Goal: Task Accomplishment & Management: Manage account settings

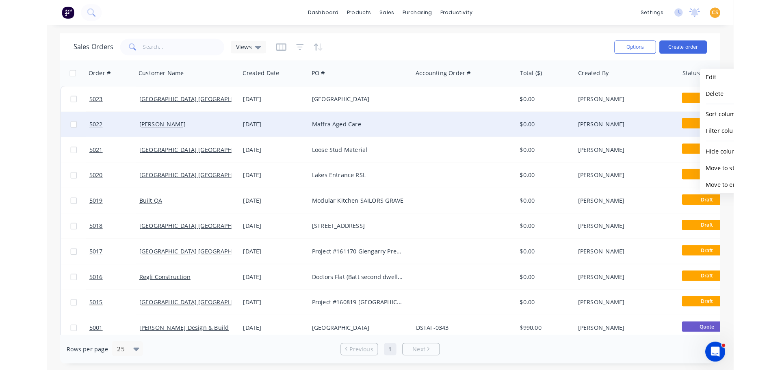
scroll to position [0, 74]
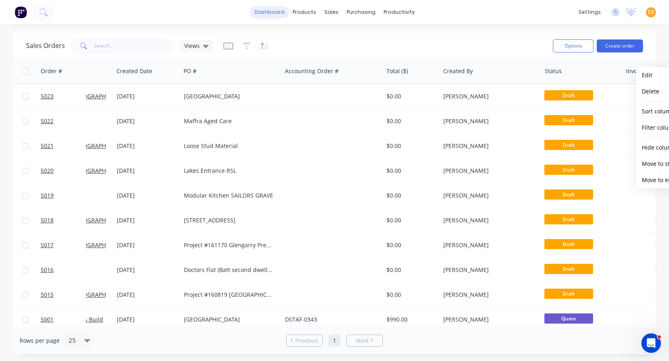
click at [266, 13] on link "dashboard" at bounding box center [270, 12] width 38 height 12
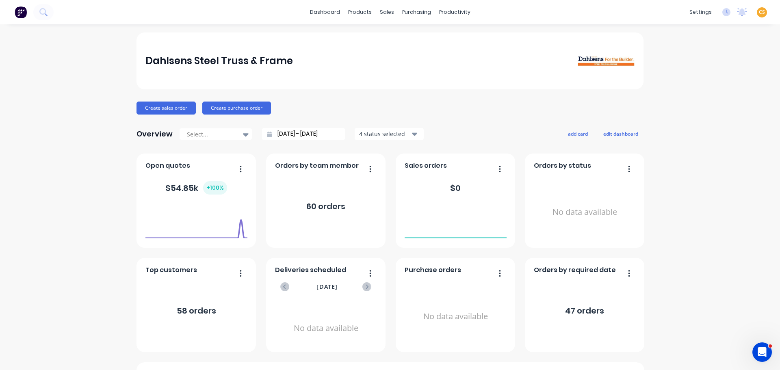
click at [669, 13] on span "CS" at bounding box center [762, 12] width 6 height 7
click at [669, 104] on div "Sign out" at bounding box center [692, 101] width 22 height 7
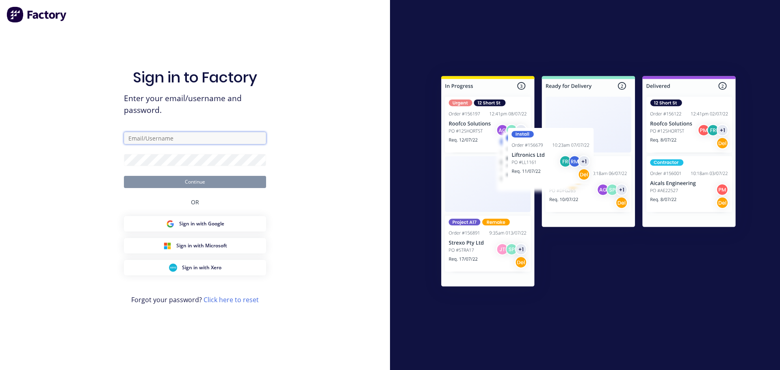
click at [175, 135] on input "text" at bounding box center [195, 138] width 142 height 12
paste input "[EMAIL_ADDRESS][DOMAIN_NAME]"
type input "[EMAIL_ADDRESS][DOMAIN_NAME]"
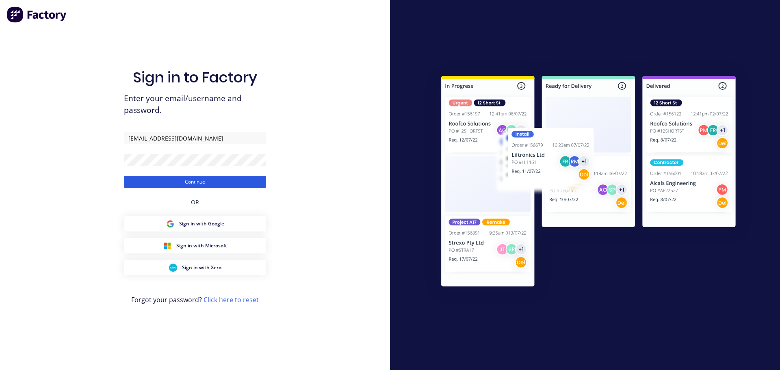
click at [193, 183] on button "Continue" at bounding box center [195, 182] width 142 height 12
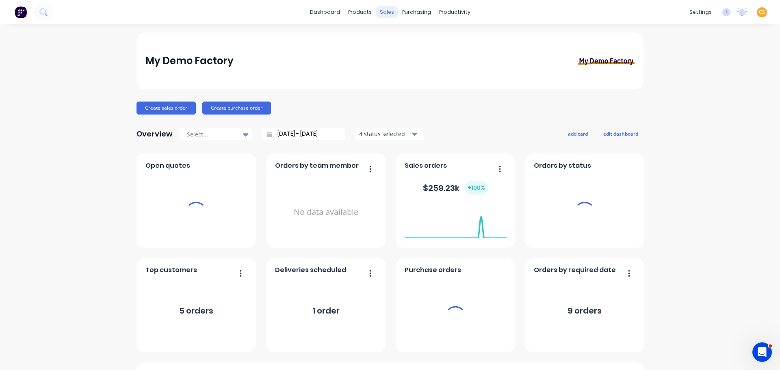
click at [384, 11] on div "sales" at bounding box center [387, 12] width 22 height 12
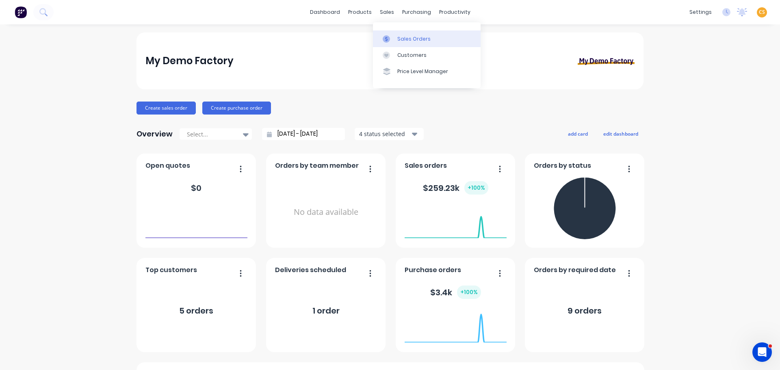
click at [407, 38] on div "Sales Orders" at bounding box center [413, 38] width 33 height 7
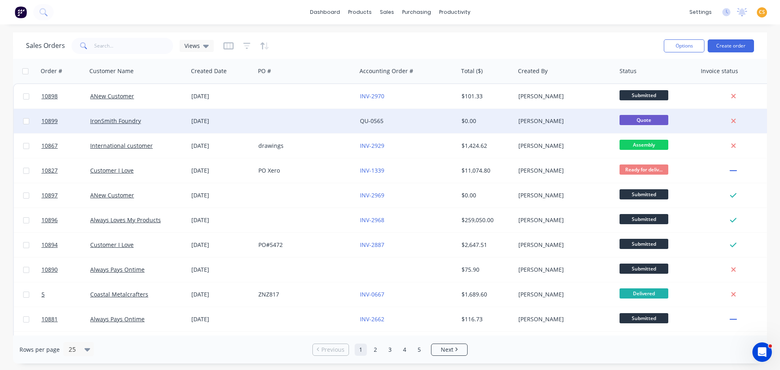
click at [404, 123] on div "QU-0565" at bounding box center [405, 121] width 90 height 8
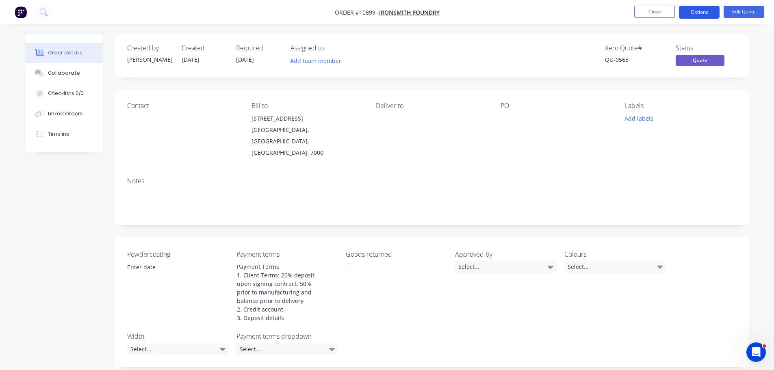
click at [669, 13] on button "Options" at bounding box center [699, 12] width 41 height 13
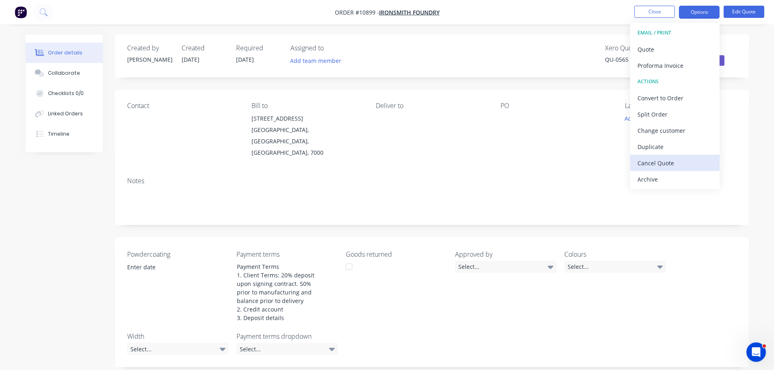
click at [655, 164] on div "Cancel Quote" at bounding box center [674, 163] width 75 height 12
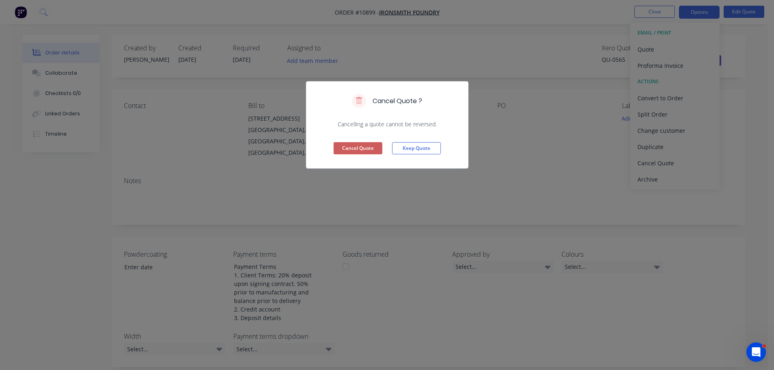
click at [344, 147] on button "Cancel Quote" at bounding box center [357, 148] width 49 height 12
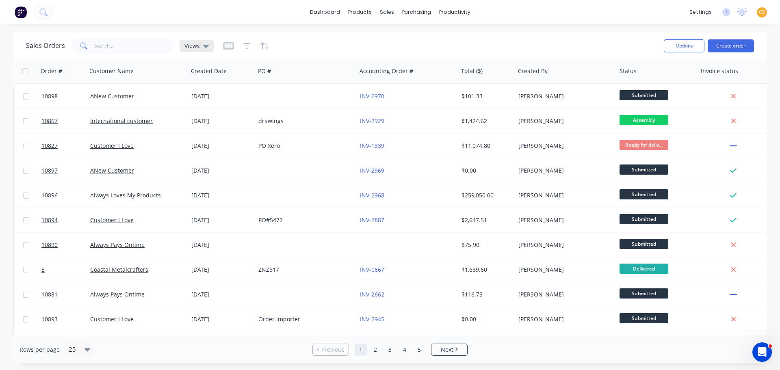
click at [199, 46] on div "Views" at bounding box center [196, 45] width 24 height 7
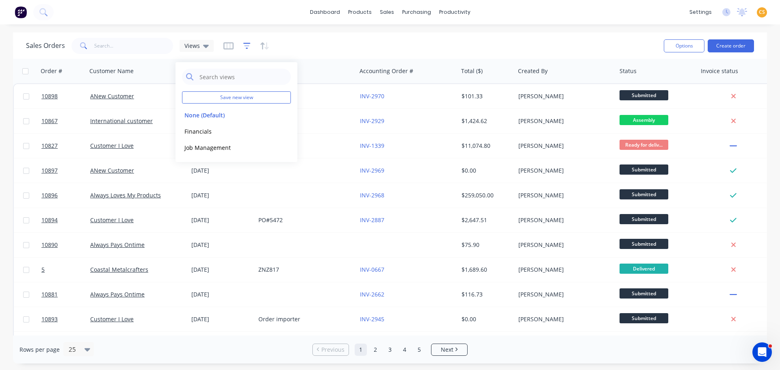
click at [245, 45] on icon "button" at bounding box center [246, 46] width 7 height 8
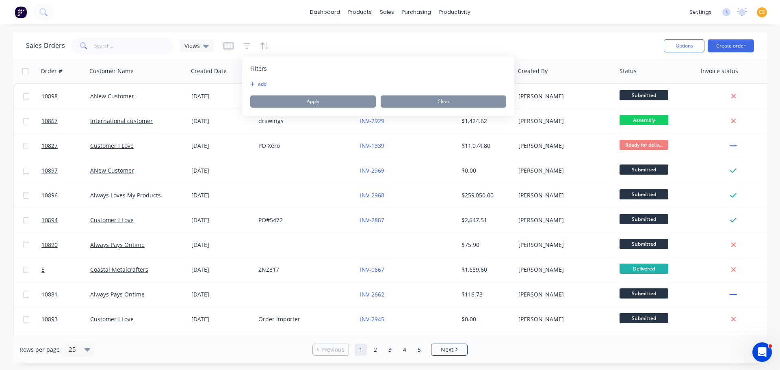
click at [260, 85] on button "add" at bounding box center [260, 84] width 20 height 6
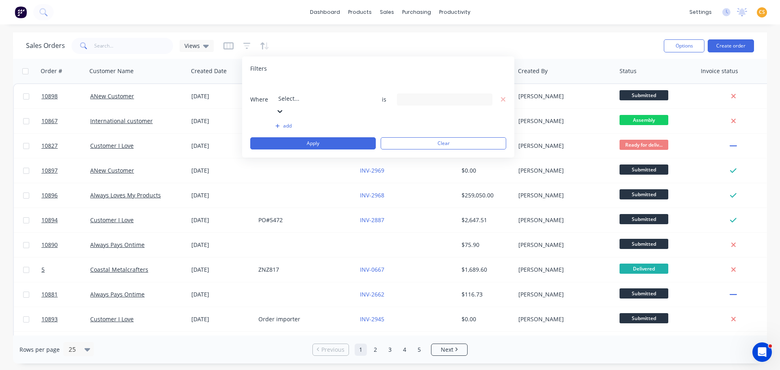
click at [314, 89] on div at bounding box center [336, 87] width 117 height 10
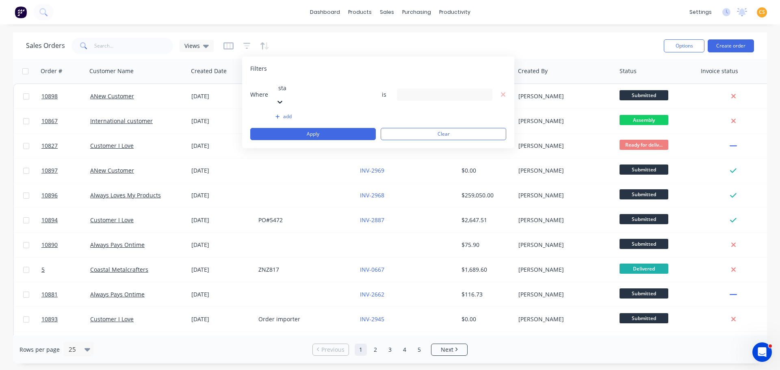
type input "stat"
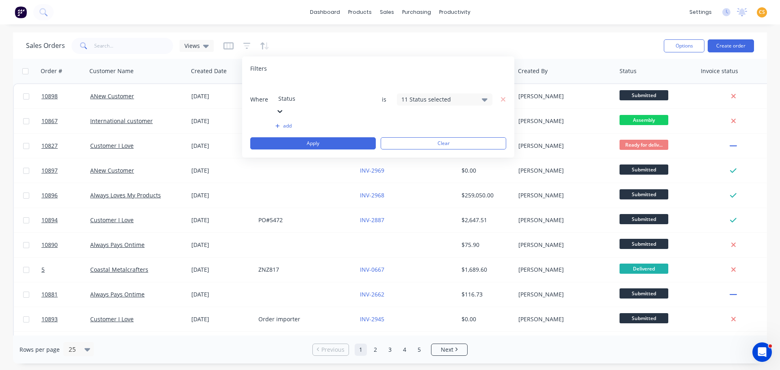
click at [430, 95] on div "11 Status selected" at bounding box center [438, 99] width 74 height 9
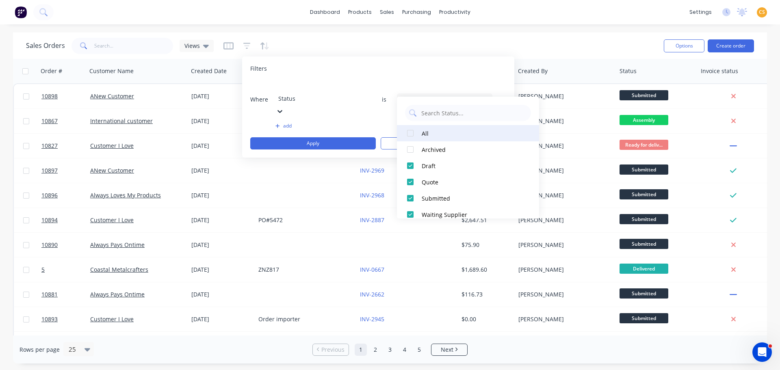
click at [410, 132] on div at bounding box center [410, 133] width 16 height 16
click at [409, 135] on div at bounding box center [410, 133] width 16 height 16
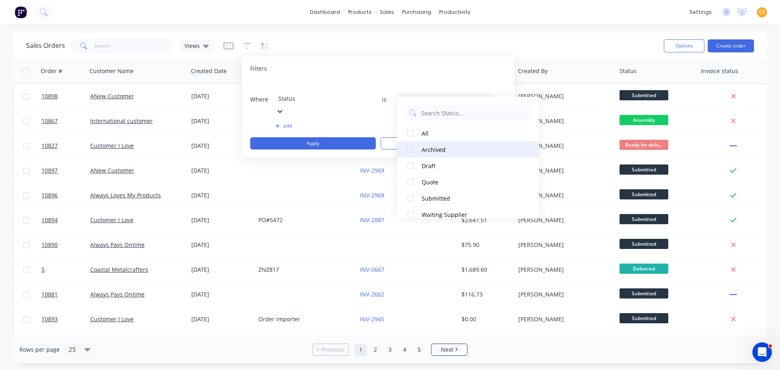
click at [409, 149] on div at bounding box center [410, 149] width 16 height 16
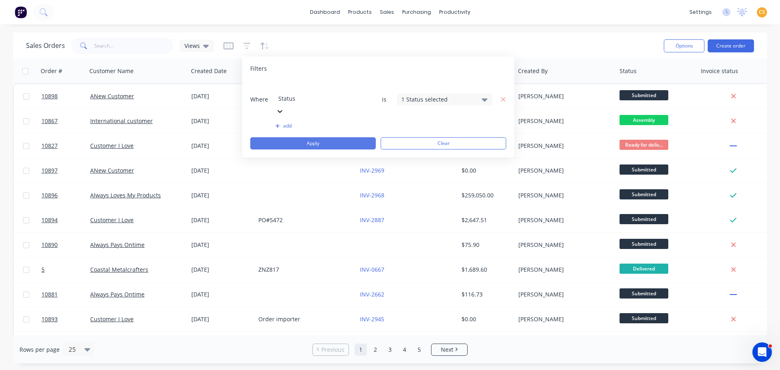
click at [357, 137] on button "Apply" at bounding box center [312, 143] width 125 height 12
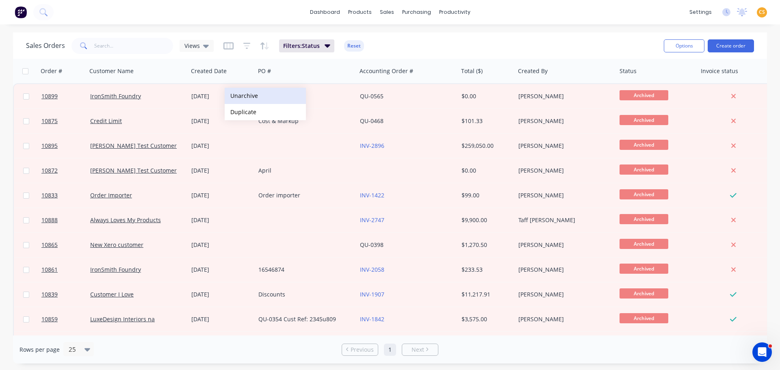
click at [245, 96] on button "Unarchive" at bounding box center [265, 96] width 81 height 16
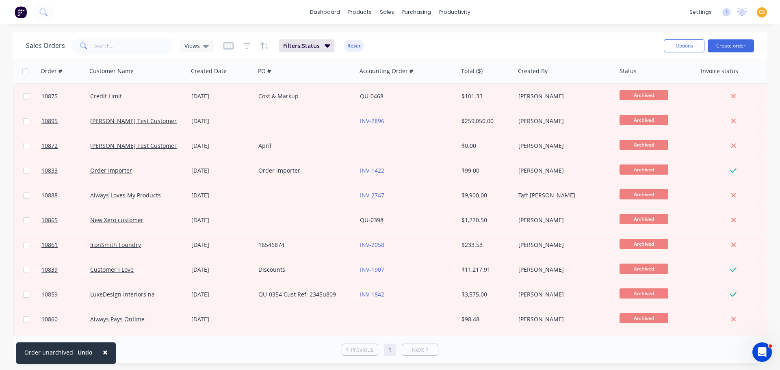
click at [433, 45] on div "Sales Orders Views Filters: Status Reset" at bounding box center [341, 46] width 631 height 20
click at [203, 47] on icon at bounding box center [206, 45] width 6 height 9
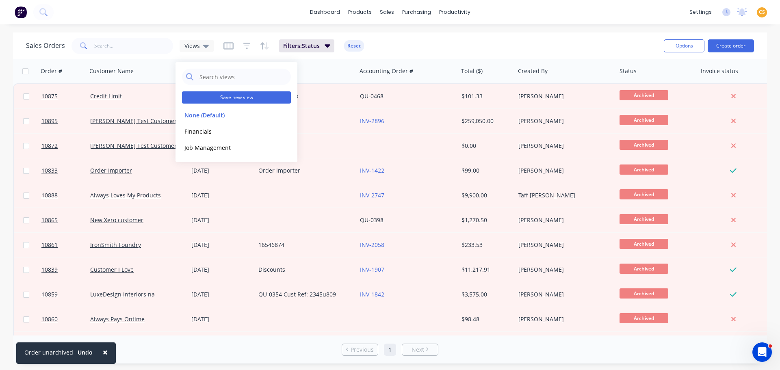
click at [228, 97] on button "Save new view" at bounding box center [236, 97] width 109 height 12
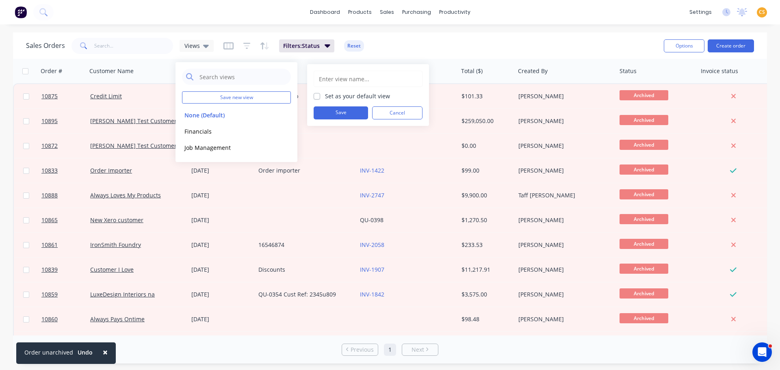
click at [323, 78] on input "text" at bounding box center [368, 78] width 100 height 15
type input "Archived"
click at [325, 110] on button "Save" at bounding box center [341, 112] width 54 height 13
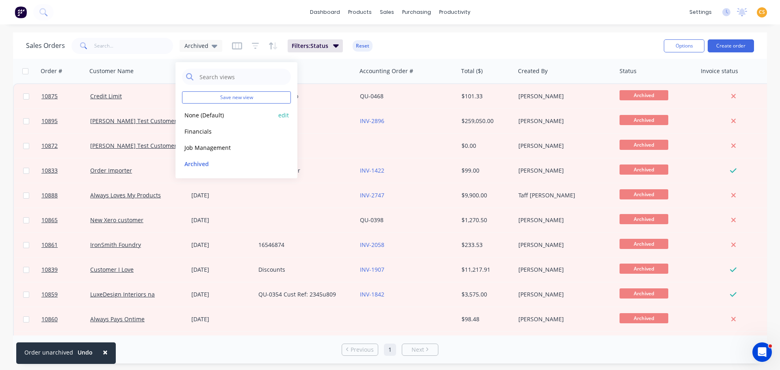
click at [201, 116] on button "None (Default)" at bounding box center [228, 114] width 93 height 9
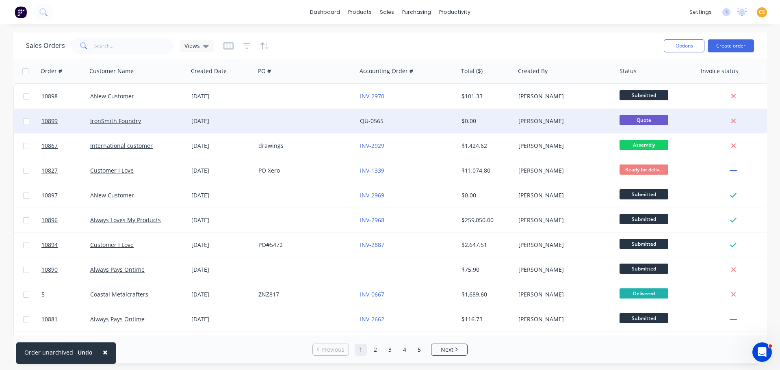
click at [279, 119] on div at bounding box center [306, 121] width 102 height 24
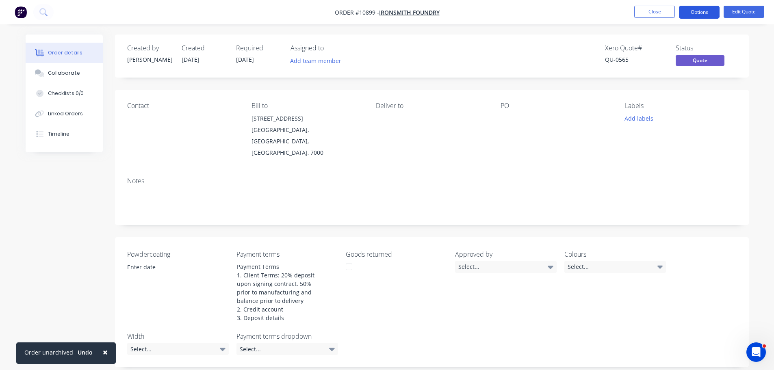
click at [669, 15] on button "Options" at bounding box center [699, 12] width 41 height 13
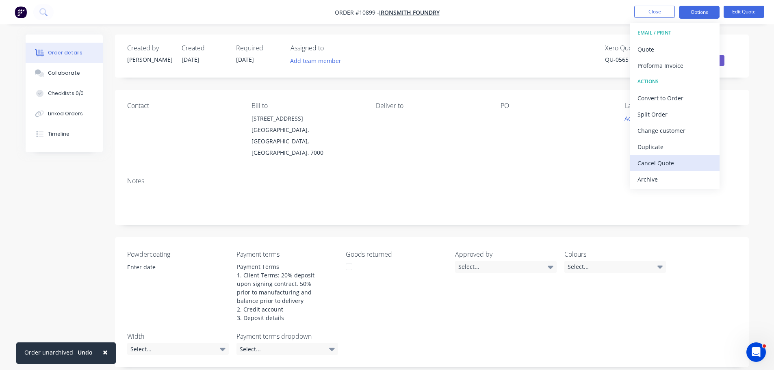
click at [668, 161] on div "Cancel Quote" at bounding box center [674, 163] width 75 height 12
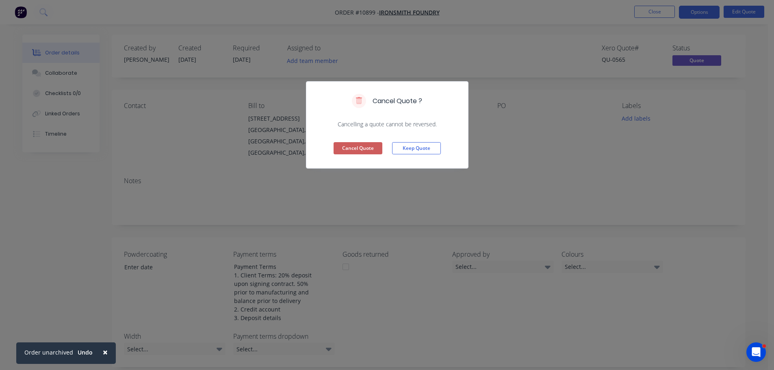
click at [368, 148] on button "Cancel Quote" at bounding box center [357, 148] width 49 height 12
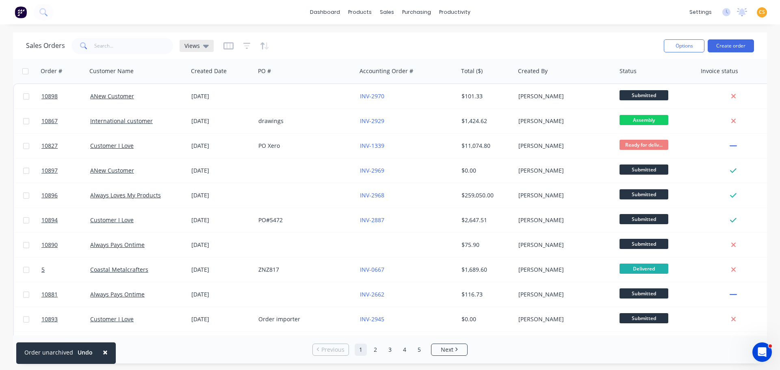
click at [200, 47] on div "Views" at bounding box center [196, 45] width 24 height 7
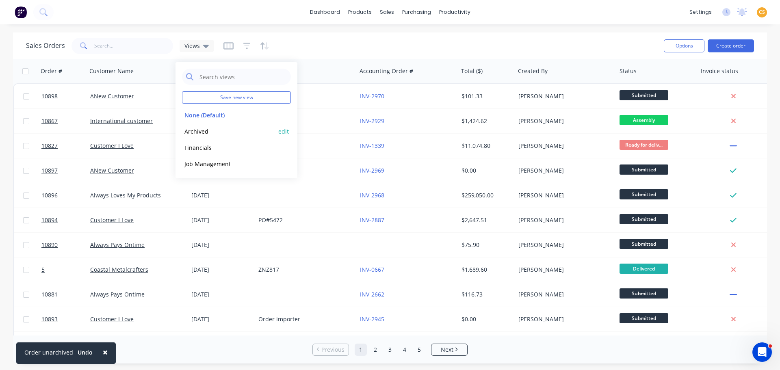
click at [233, 134] on button "Archived" at bounding box center [228, 131] width 93 height 9
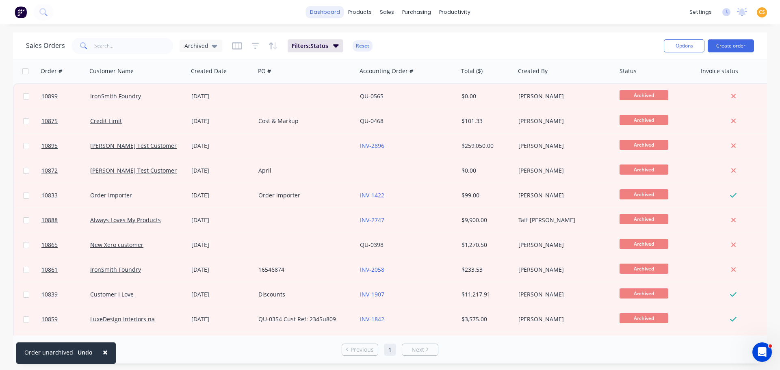
click at [326, 13] on link "dashboard" at bounding box center [325, 12] width 38 height 12
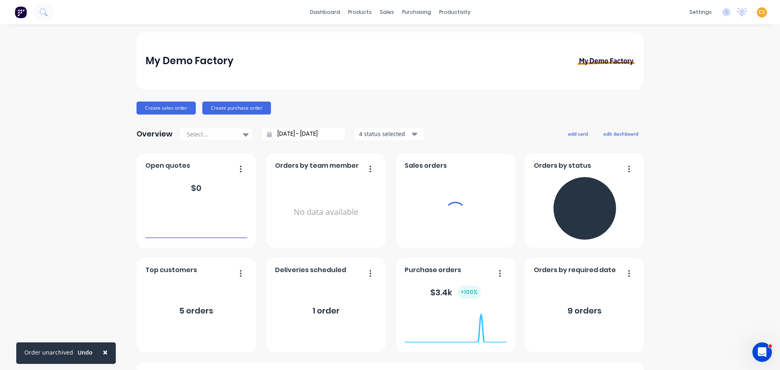
click at [669, 13] on span "CS" at bounding box center [762, 12] width 6 height 7
click at [669, 12] on span "CS" at bounding box center [762, 12] width 6 height 7
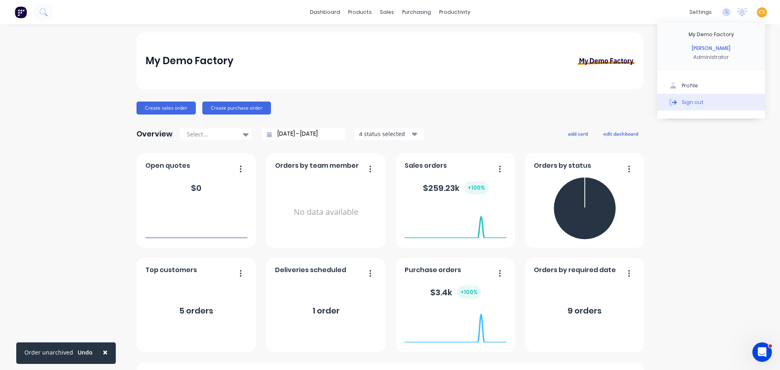
click at [669, 102] on div "Sign out" at bounding box center [692, 101] width 22 height 7
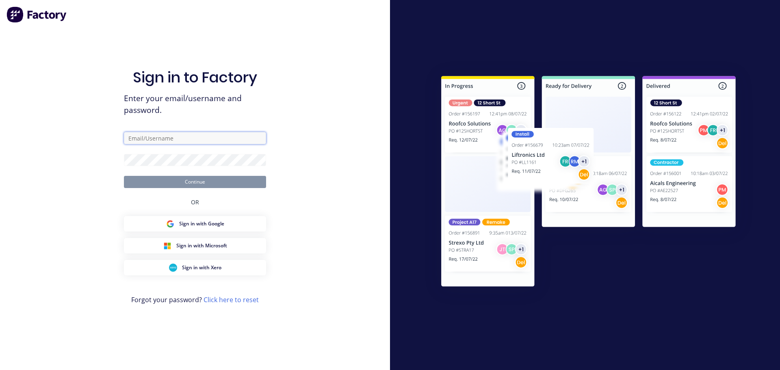
click at [152, 137] on input "text" at bounding box center [195, 138] width 142 height 12
paste input "[EMAIL_ADDRESS][DOMAIN_NAME]"
type input "[EMAIL_ADDRESS][DOMAIN_NAME]"
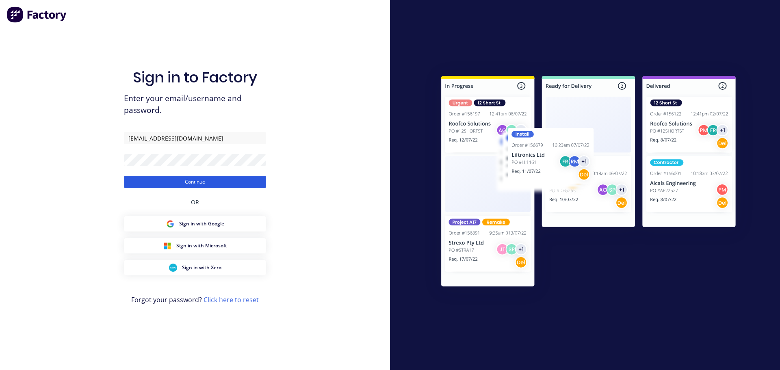
click at [158, 182] on button "Continue" at bounding box center [195, 182] width 142 height 12
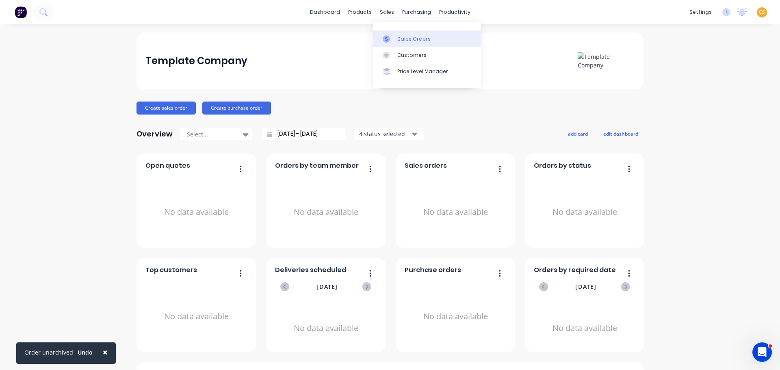
click at [404, 39] on div "Sales Orders" at bounding box center [413, 38] width 33 height 7
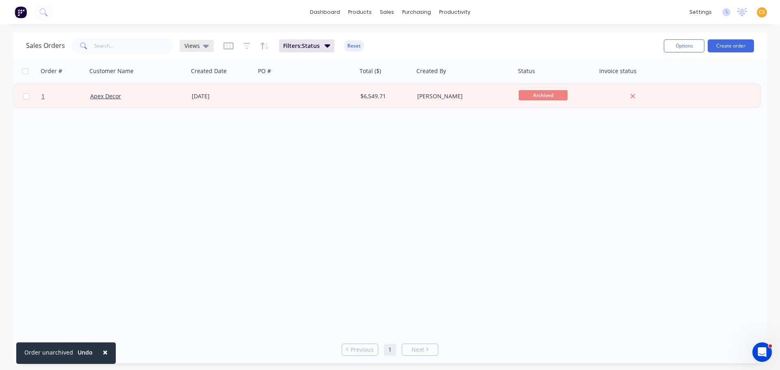
click at [198, 48] on span "Views" at bounding box center [191, 45] width 15 height 9
click at [356, 47] on button "Reset" at bounding box center [354, 45] width 20 height 11
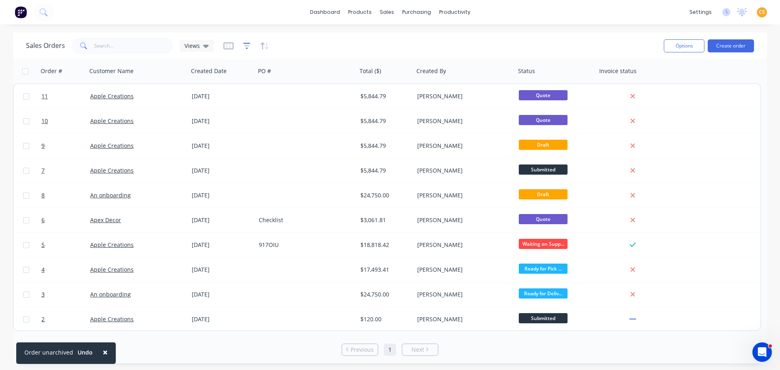
click at [243, 45] on icon "button" at bounding box center [246, 46] width 7 height 8
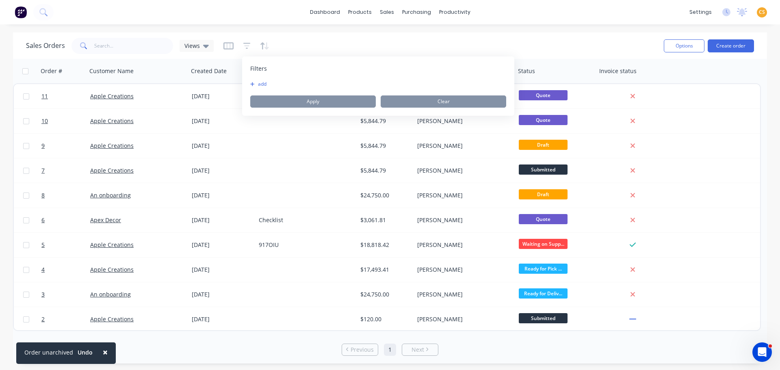
click at [261, 85] on button "add" at bounding box center [260, 84] width 20 height 6
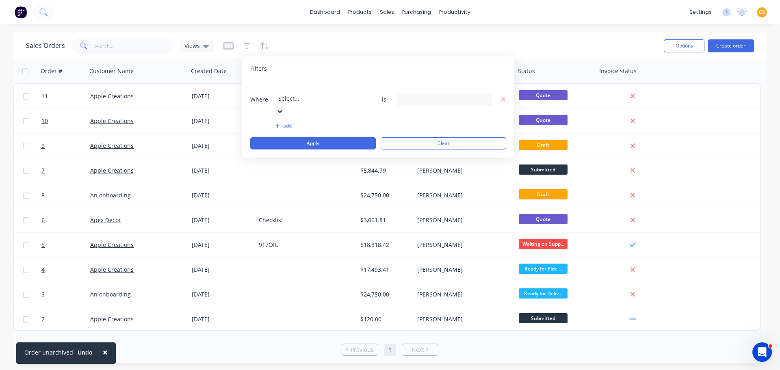
click at [314, 88] on div at bounding box center [336, 87] width 117 height 10
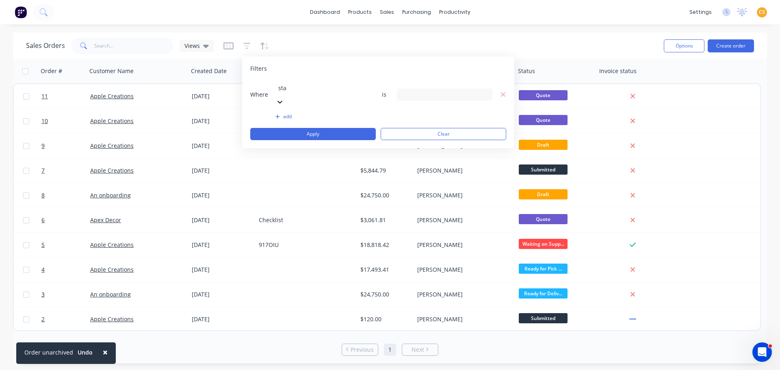
type input "stat"
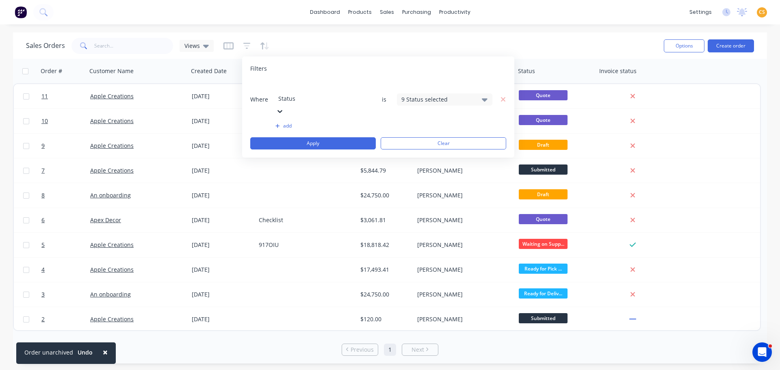
click at [414, 95] on div "9 Status selected" at bounding box center [438, 99] width 74 height 9
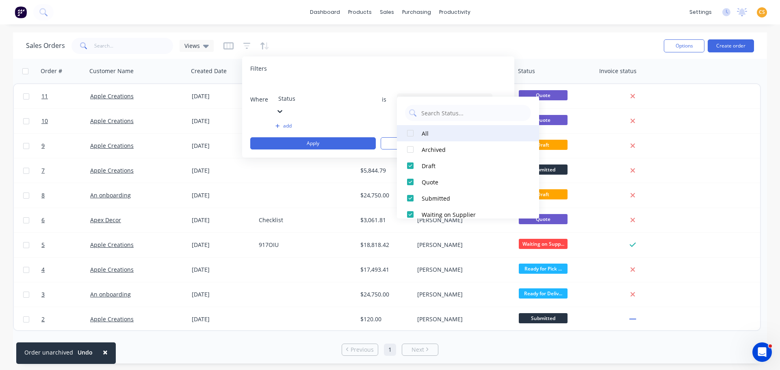
click at [410, 133] on div at bounding box center [410, 133] width 16 height 16
click at [407, 135] on div at bounding box center [410, 133] width 16 height 16
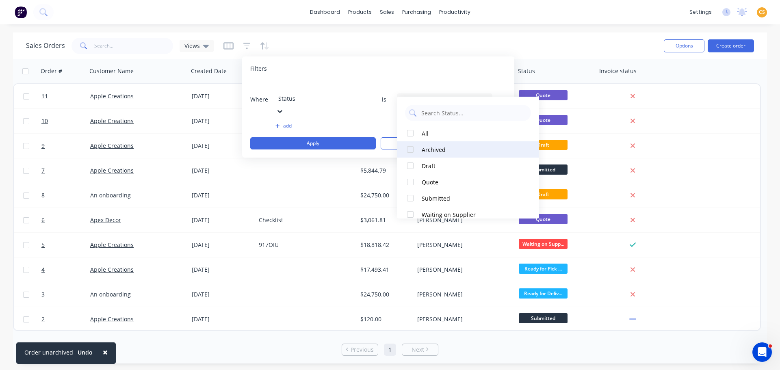
click at [411, 148] on div at bounding box center [410, 149] width 16 height 16
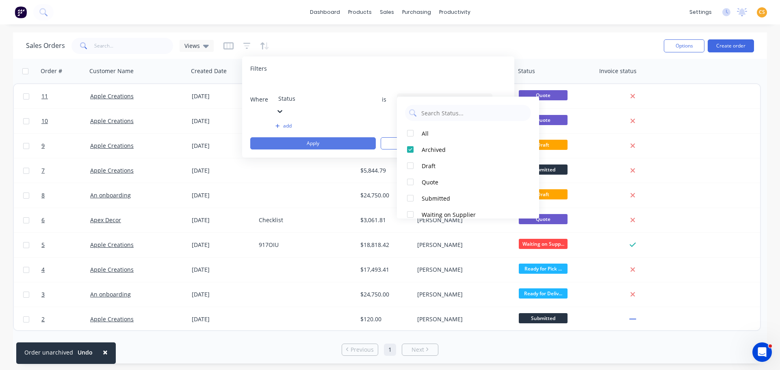
click at [318, 137] on button "Apply" at bounding box center [312, 143] width 125 height 12
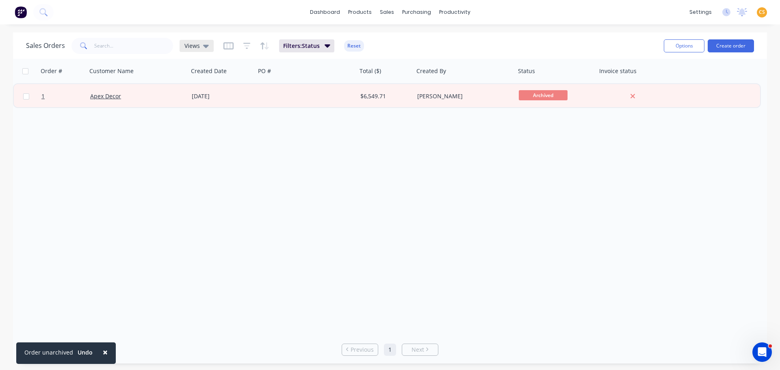
click at [193, 46] on span "Views" at bounding box center [191, 45] width 15 height 9
click at [253, 97] on button "Save new view" at bounding box center [236, 97] width 109 height 12
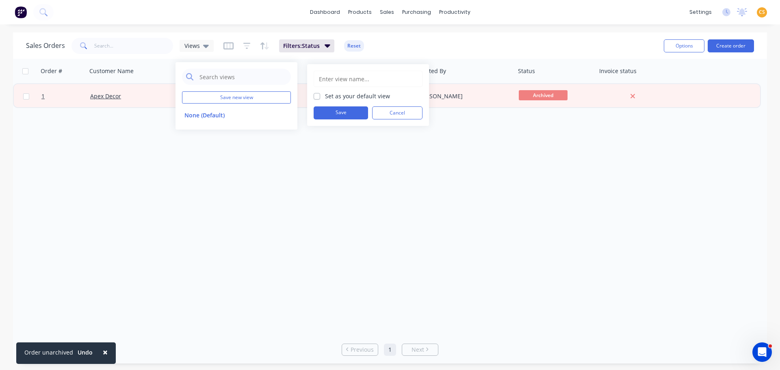
click at [350, 78] on input "text" at bounding box center [368, 78] width 100 height 15
type input "Archived"
click at [338, 117] on button "Save" at bounding box center [341, 112] width 54 height 13
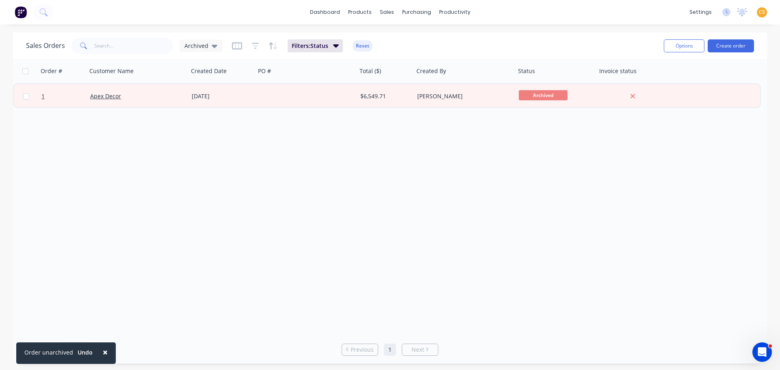
click at [454, 46] on div "Sales Orders Archived Filters: Status Reset" at bounding box center [341, 46] width 631 height 20
click at [329, 11] on link "dashboard" at bounding box center [325, 12] width 38 height 12
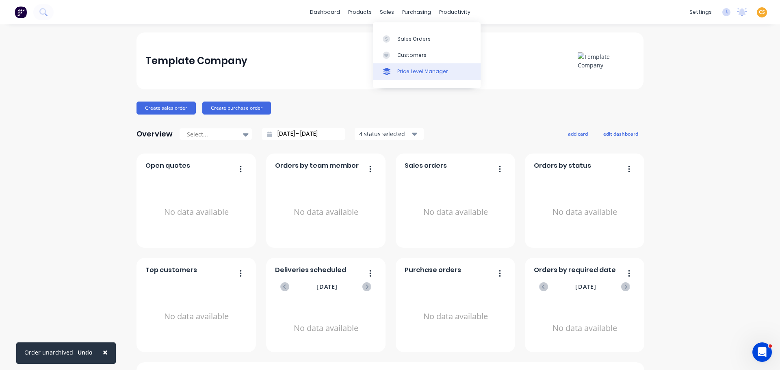
click at [408, 74] on div "Price Level Manager" at bounding box center [422, 71] width 51 height 7
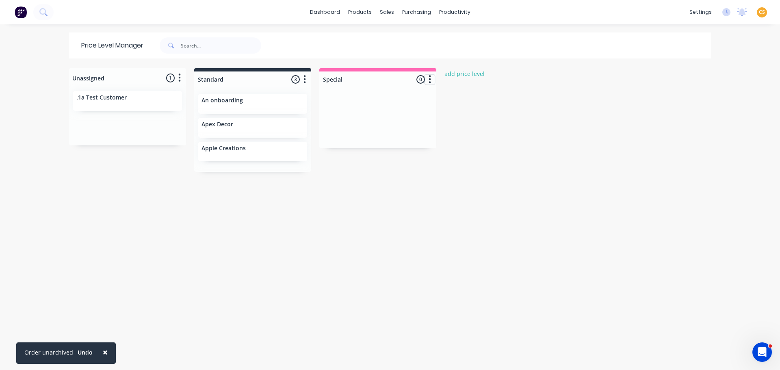
click at [428, 80] on icon "button" at bounding box center [429, 79] width 2 height 10
click at [393, 125] on button "Delete price level" at bounding box center [393, 123] width 81 height 13
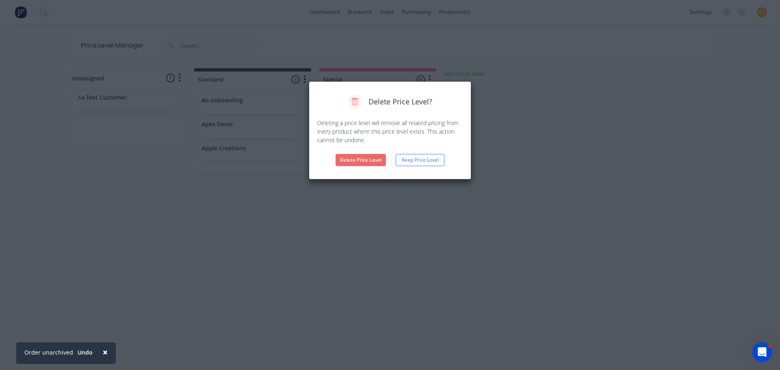
click at [372, 159] on button "Delete Price Level" at bounding box center [360, 160] width 50 height 12
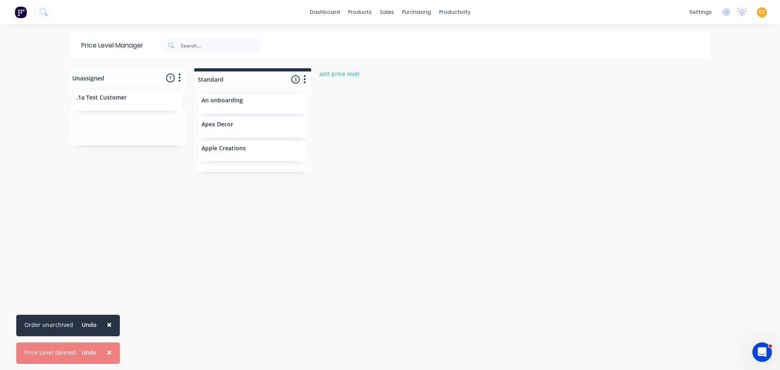
drag, startPoint x: 108, startPoint y: 325, endPoint x: 104, endPoint y: 335, distance: 10.8
click at [108, 326] on span "×" at bounding box center [109, 324] width 5 height 11
click at [107, 353] on span "×" at bounding box center [109, 351] width 5 height 11
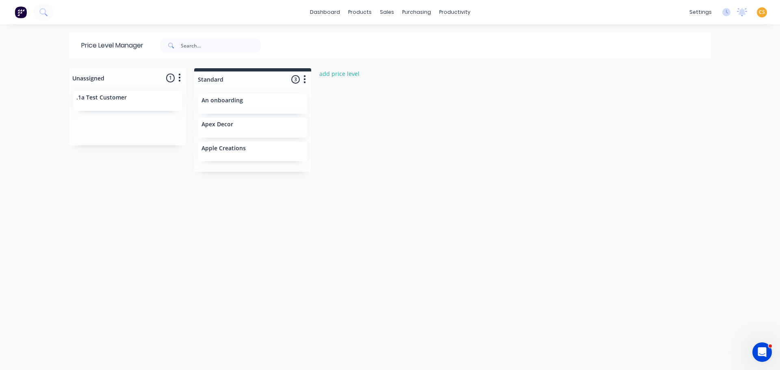
click at [432, 147] on div "Unassigned 1 Move all customers Standard .1a Test Customer Standard 3 Price lev…" at bounding box center [390, 218] width 650 height 301
drag, startPoint x: 242, startPoint y: 107, endPoint x: 127, endPoint y: 117, distance: 115.8
click at [127, 117] on div "Unassigned 1 Move all customers Standard .1a Test Customer Standard 3 Price lev…" at bounding box center [390, 218] width 650 height 301
drag, startPoint x: 237, startPoint y: 107, endPoint x: 108, endPoint y: 150, distance: 136.0
click at [108, 150] on div "Unassigned 2 Move all customers Standard .1a Test Customer An onboarding Standa…" at bounding box center [390, 218] width 650 height 301
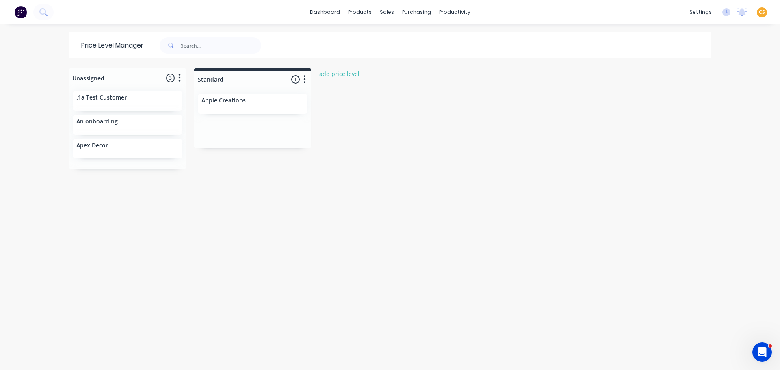
click at [540, 158] on div "Unassigned 3 Move all customers Standard .1a Test Customer An onboarding Apex D…" at bounding box center [390, 218] width 650 height 301
click at [394, 42] on div "Product Catalogue" at bounding box center [393, 38] width 50 height 7
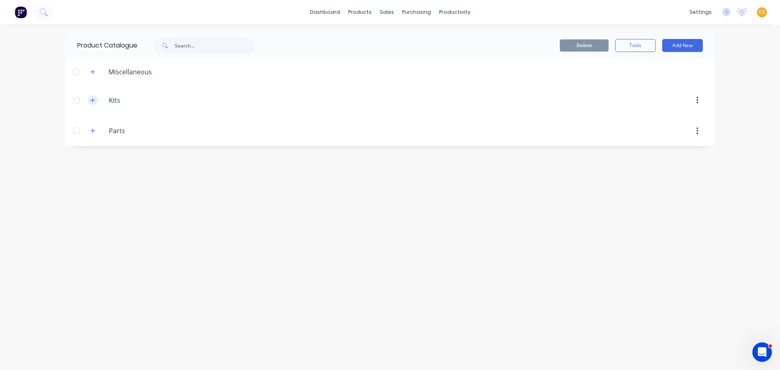
click at [93, 101] on icon "button" at bounding box center [93, 100] width 4 height 4
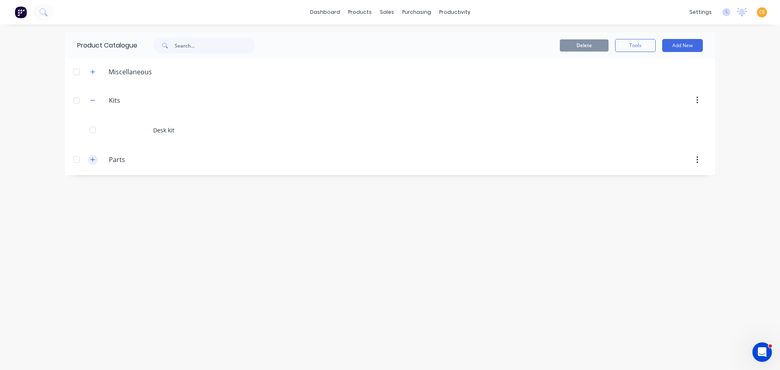
click at [94, 164] on button "button" at bounding box center [93, 160] width 10 height 10
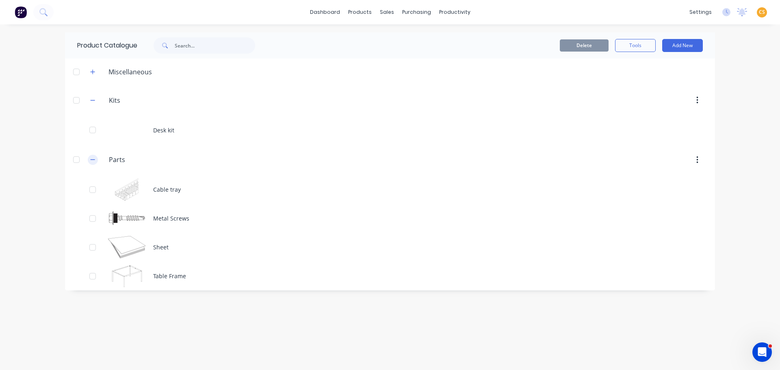
click at [93, 160] on icon "button" at bounding box center [92, 160] width 5 height 6
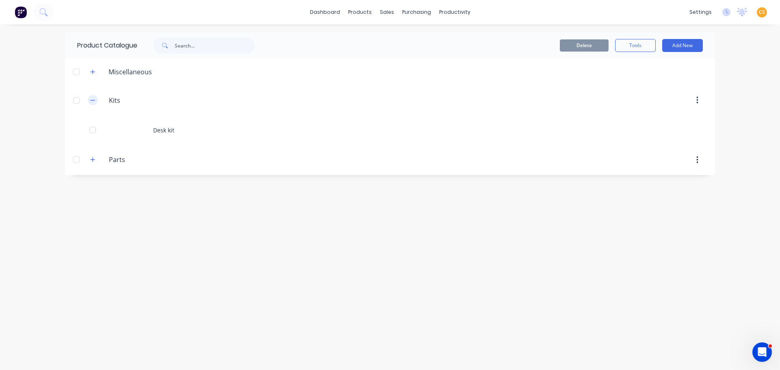
click at [94, 101] on icon "button" at bounding box center [92, 100] width 5 height 6
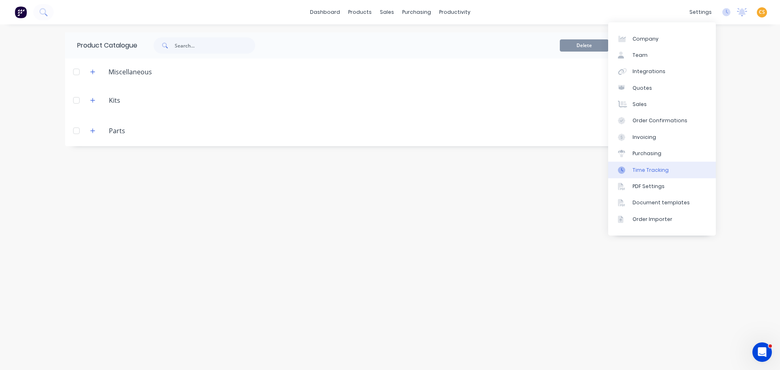
click at [664, 171] on div "Time Tracking" at bounding box center [650, 170] width 36 height 7
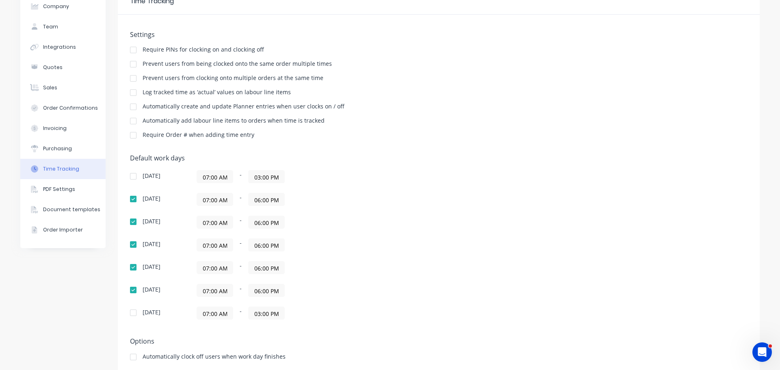
scroll to position [63, 0]
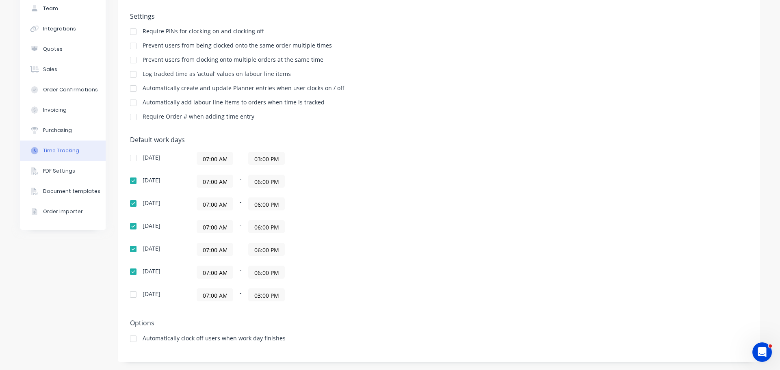
click at [205, 182] on input "07:00 AM" at bounding box center [215, 181] width 36 height 12
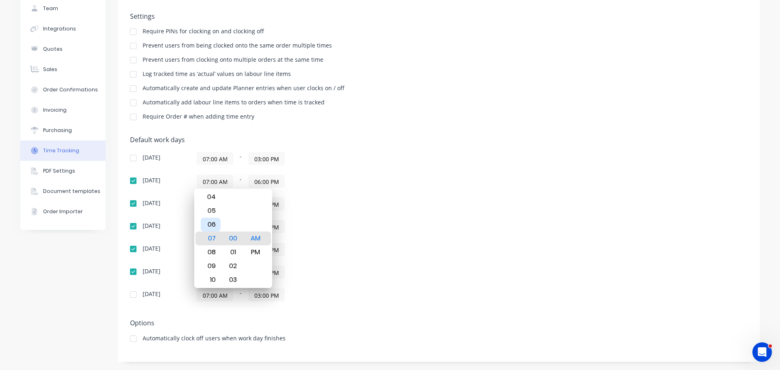
click at [211, 225] on div "06" at bounding box center [211, 225] width 20 height 14
type input "06:00 AM"
click at [330, 208] on div "07:00 AM - 06:00 PM" at bounding box center [298, 203] width 203 height 13
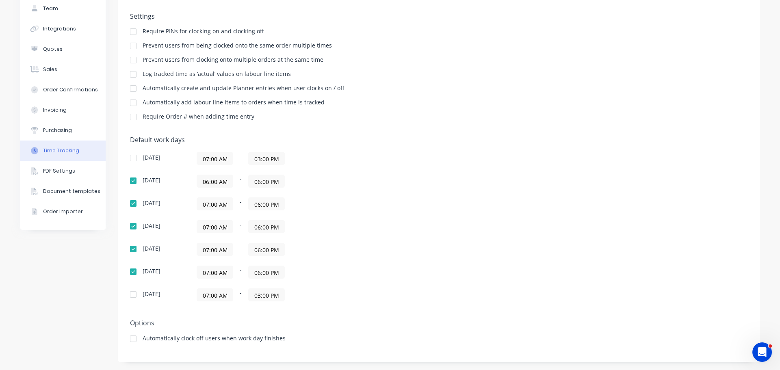
click at [203, 203] on input "07:00 AM" at bounding box center [215, 204] width 36 height 12
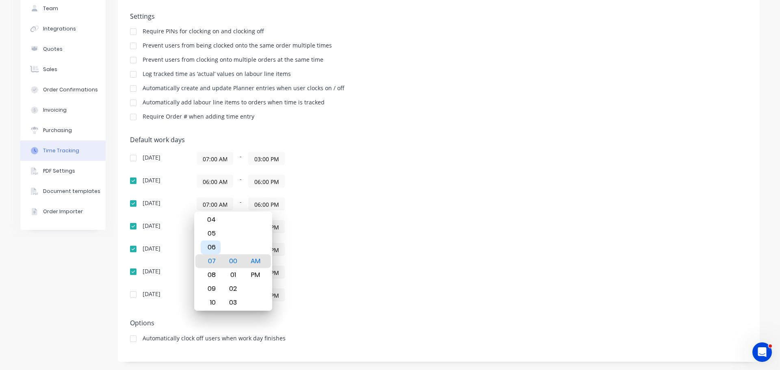
click at [212, 248] on div "06" at bounding box center [211, 247] width 20 height 14
type input "06:00 AM"
click at [357, 231] on div "07:00 AM - 06:00 PM" at bounding box center [298, 226] width 203 height 13
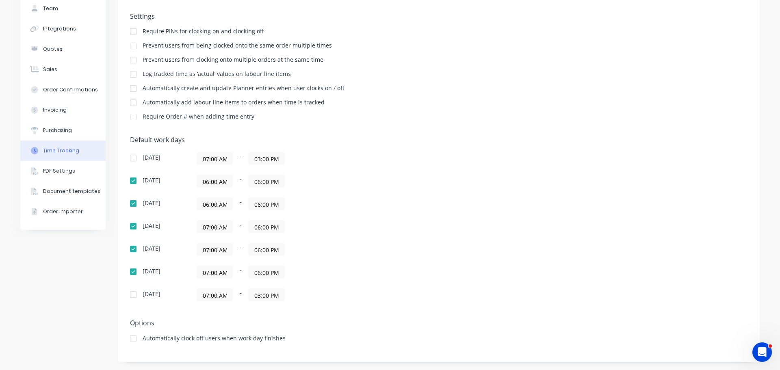
click at [201, 229] on input "07:00 AM" at bounding box center [215, 227] width 36 height 12
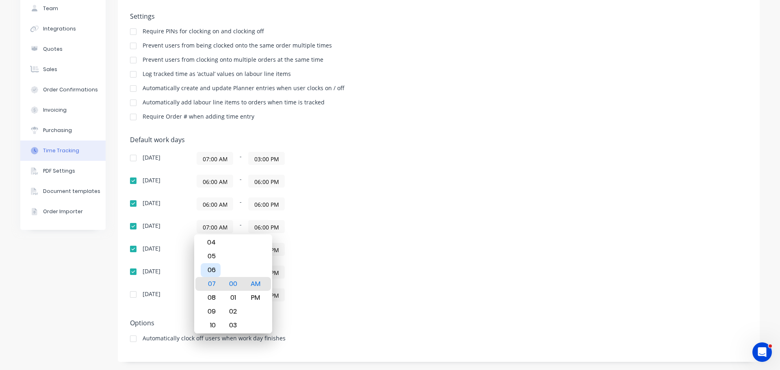
click at [214, 271] on div "06" at bounding box center [211, 270] width 20 height 14
type input "06:00 AM"
click at [435, 249] on div "Default work days [DATE] 07:00 AM - 03:00 PM [DATE] 06:00 AM - 06:00 PM [DATE] …" at bounding box center [438, 223] width 617 height 175
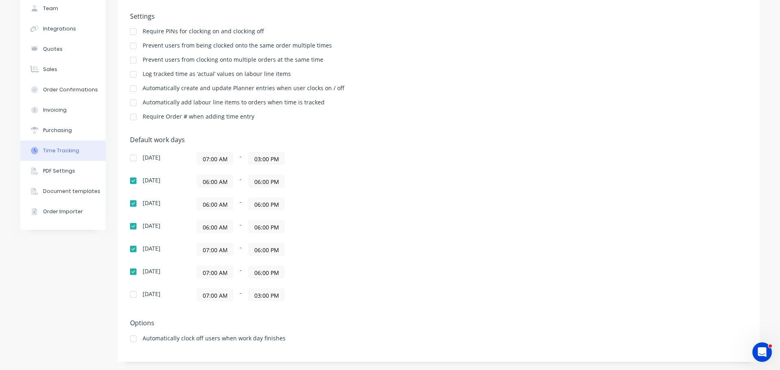
click at [205, 250] on input "07:00 AM" at bounding box center [215, 249] width 36 height 12
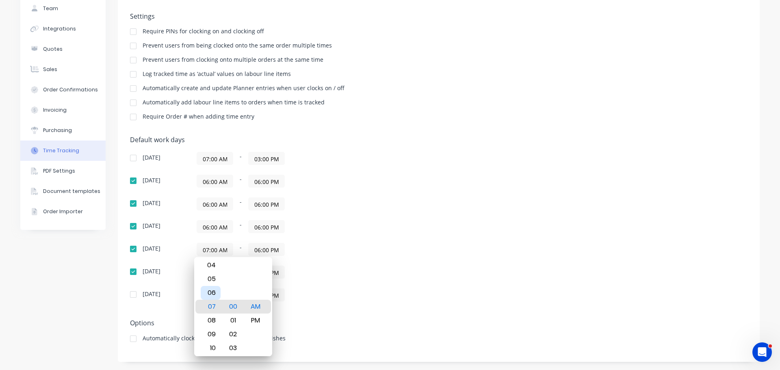
click at [211, 292] on div "06" at bounding box center [211, 293] width 20 height 14
type input "06:00 AM"
click at [385, 264] on div "[DATE] 07:00 AM - 03:00 PM [DATE] 06:00 AM - 06:00 PM [DATE] 06:00 AM - 06:00 P…" at bounding box center [272, 226] width 284 height 149
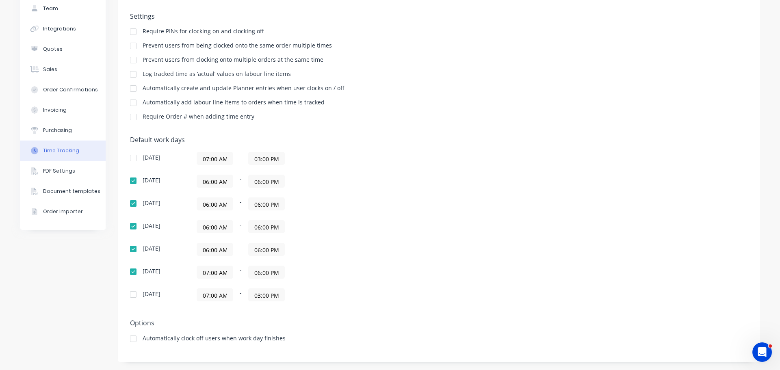
click at [209, 273] on input "07:00 AM" at bounding box center [215, 272] width 36 height 12
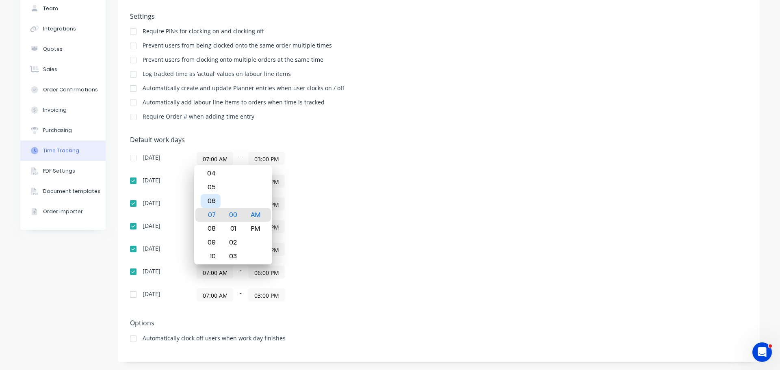
click at [212, 202] on div "06" at bounding box center [211, 201] width 20 height 14
type input "06:00 AM"
drag, startPoint x: 533, startPoint y: 241, endPoint x: 528, endPoint y: 242, distance: 5.3
click at [532, 242] on div "Default work days [DATE] 07:00 AM - 03:00 PM [DATE] 06:00 AM - 06:00 PM [DATE] …" at bounding box center [438, 223] width 617 height 175
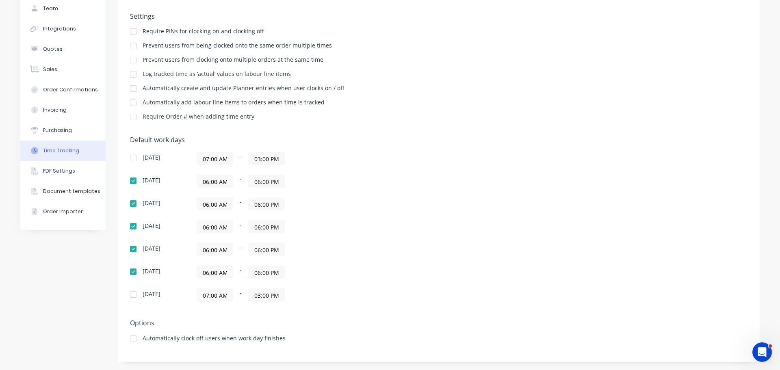
click at [203, 160] on input "07:00 AM" at bounding box center [215, 158] width 36 height 12
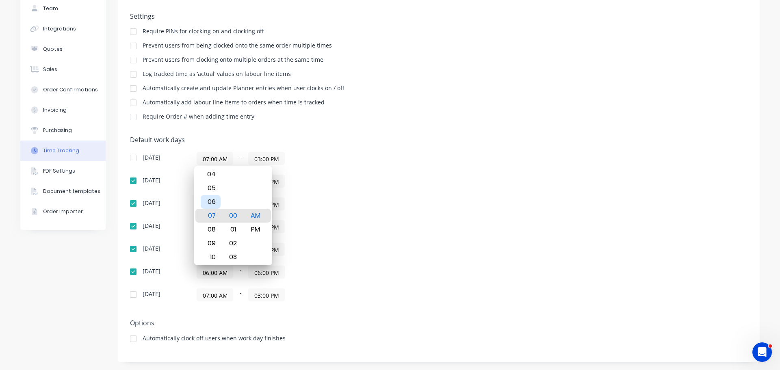
click at [212, 204] on div "06" at bounding box center [211, 202] width 20 height 14
type input "06:00 AM"
click at [419, 203] on div "Default work days [DATE] 06:00 AM - 03:00 PM [DATE] 06:00 AM - 06:00 PM [DATE] …" at bounding box center [438, 223] width 617 height 175
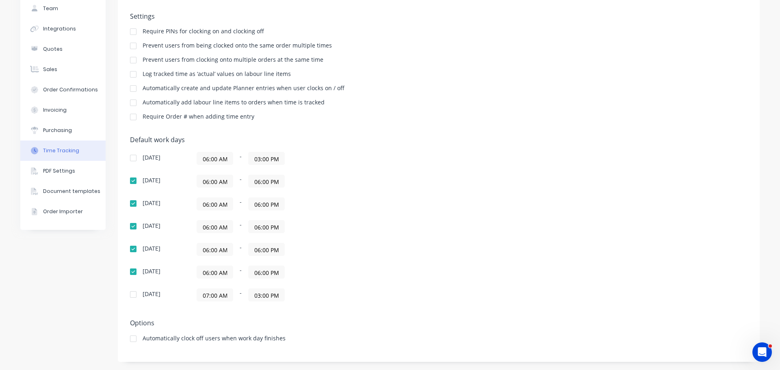
click at [256, 160] on input "03:00 PM" at bounding box center [267, 158] width 36 height 12
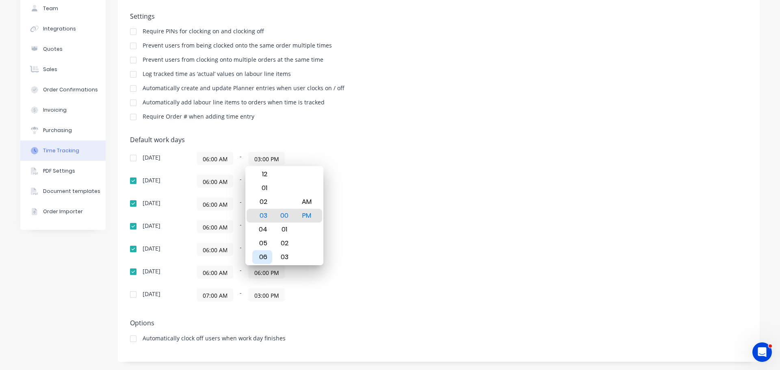
click at [265, 254] on div "06" at bounding box center [262, 257] width 20 height 14
type input "06:00 PM"
click at [443, 251] on div "Default work days [DATE] 06:00 AM - 06:00 PM [DATE] 06:00 AM - 06:00 PM [DATE] …" at bounding box center [438, 223] width 617 height 175
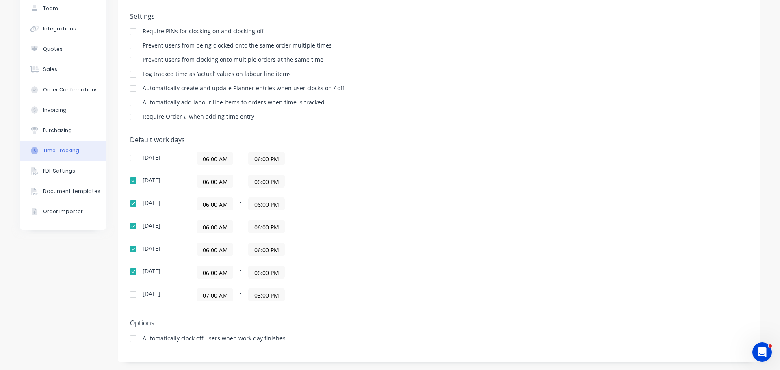
click at [203, 296] on input "07:00 AM" at bounding box center [215, 295] width 36 height 12
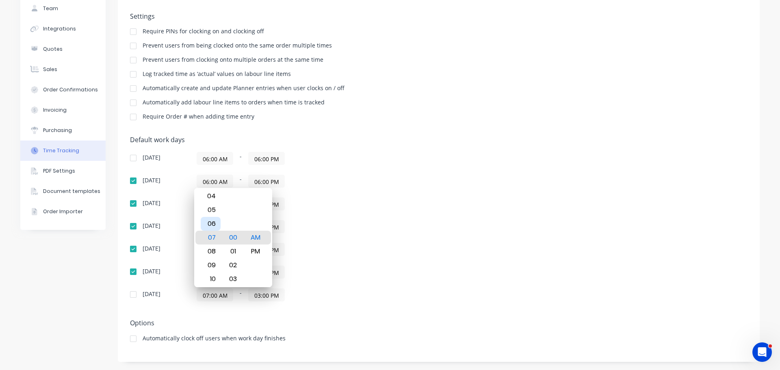
drag, startPoint x: 210, startPoint y: 225, endPoint x: 329, endPoint y: 240, distance: 120.3
click at [210, 225] on div "06" at bounding box center [211, 224] width 20 height 14
type input "06:00 AM"
click at [441, 221] on div "Default work days [DATE] 06:00 AM - 06:00 PM [DATE] 06:00 AM - 06:00 PM [DATE] …" at bounding box center [438, 223] width 617 height 175
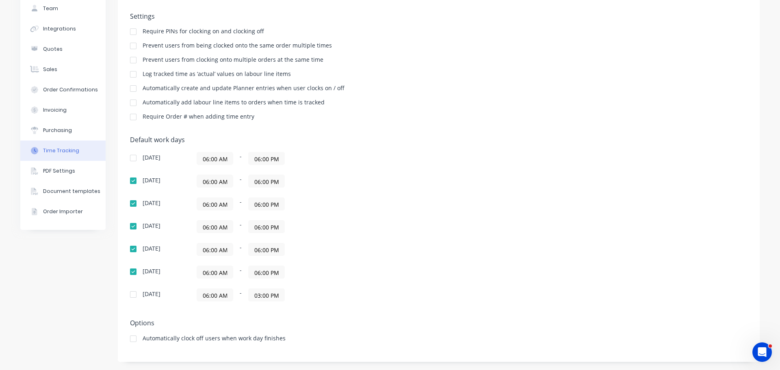
click at [253, 158] on input "06:00 PM" at bounding box center [267, 158] width 36 height 12
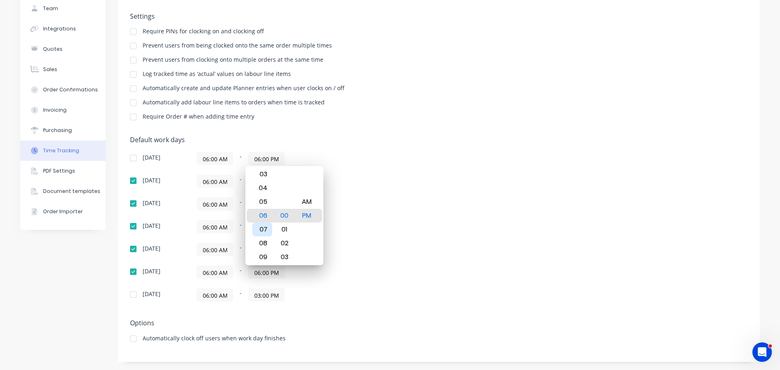
click at [268, 228] on div "07" at bounding box center [262, 230] width 20 height 14
type input "07:00 PM"
click at [387, 178] on div "06:00 AM - 06:00 PM" at bounding box center [298, 181] width 203 height 13
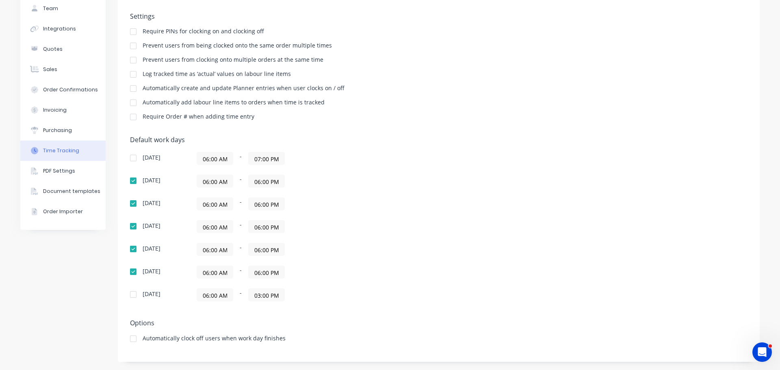
click at [256, 183] on input "06:00 PM" at bounding box center [267, 181] width 36 height 12
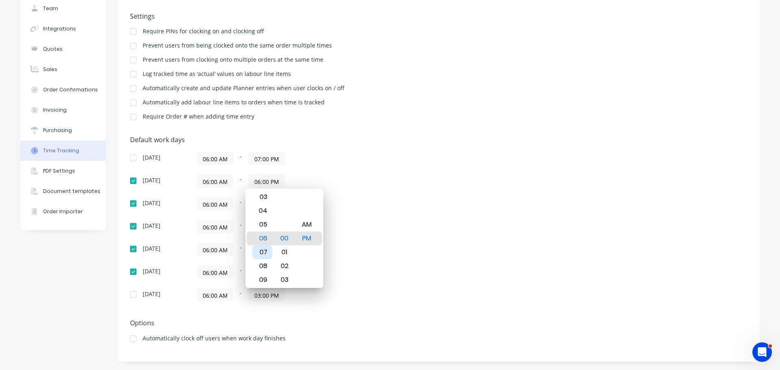
click at [264, 251] on div "07" at bounding box center [262, 252] width 20 height 14
type input "07:00 PM"
click at [391, 231] on div "06:00 AM - 06:00 PM" at bounding box center [298, 226] width 203 height 13
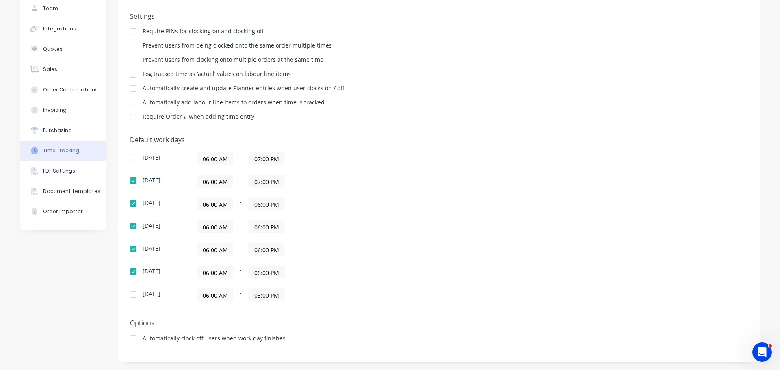
click at [254, 203] on input "06:00 PM" at bounding box center [267, 204] width 36 height 12
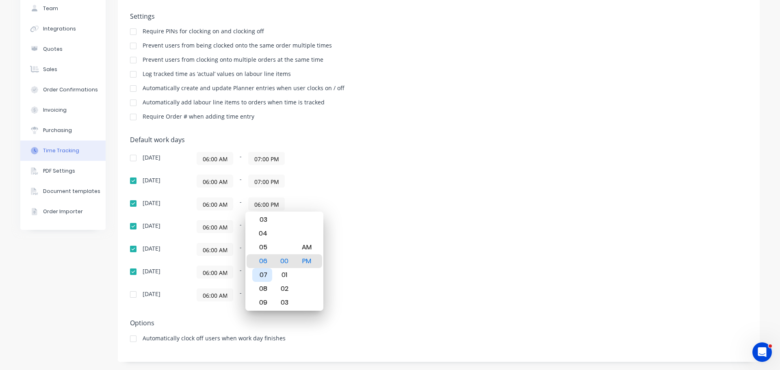
click at [264, 272] on div "07" at bounding box center [262, 275] width 20 height 14
type input "07:00 PM"
click at [412, 193] on div "Default work days [DATE] 06:00 AM - 07:00 PM [DATE] 06:00 AM - 07:00 PM [DATE] …" at bounding box center [438, 223] width 617 height 175
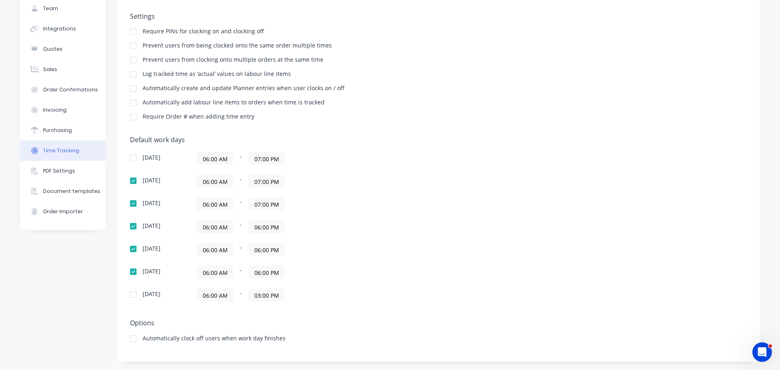
click at [254, 227] on input "06:00 PM" at bounding box center [267, 227] width 36 height 12
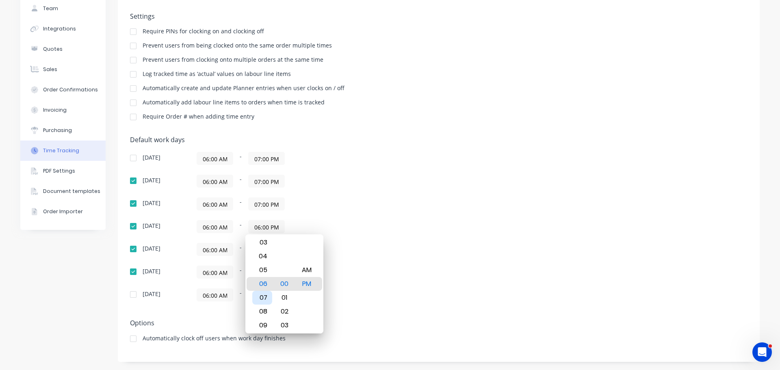
click at [262, 297] on div "07" at bounding box center [262, 298] width 20 height 14
type input "07:00 PM"
click at [372, 272] on div "06:00 AM - 06:00 PM" at bounding box center [298, 272] width 203 height 13
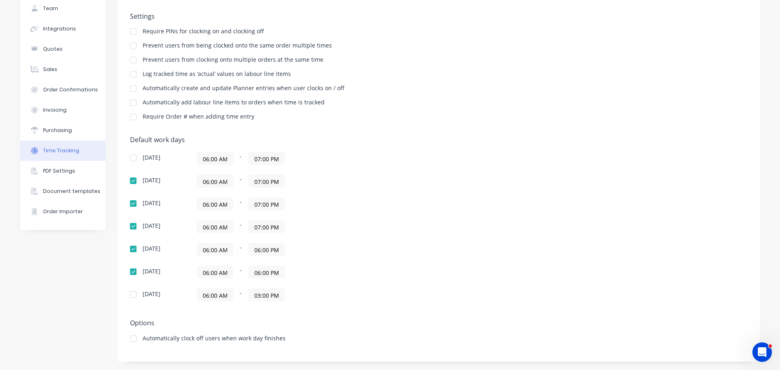
click at [254, 250] on input "06:00 PM" at bounding box center [267, 249] width 36 height 12
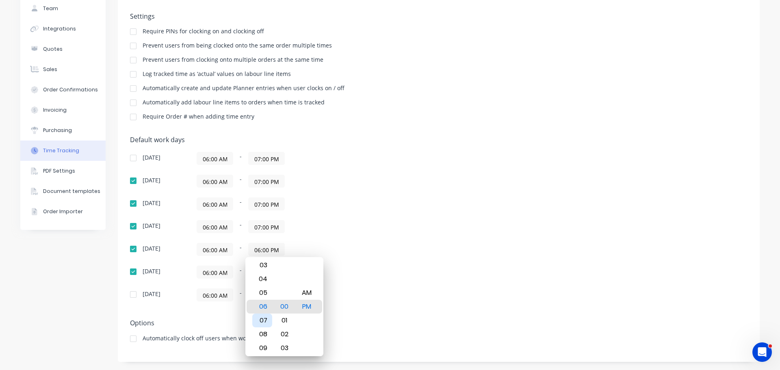
click at [263, 317] on div "07" at bounding box center [262, 321] width 20 height 14
type input "07:00 PM"
click at [362, 287] on div "[DATE] 06:00 AM - 07:00 PM [DATE] 06:00 AM - 07:00 PM [DATE] 06:00 AM - 07:00 P…" at bounding box center [272, 226] width 284 height 149
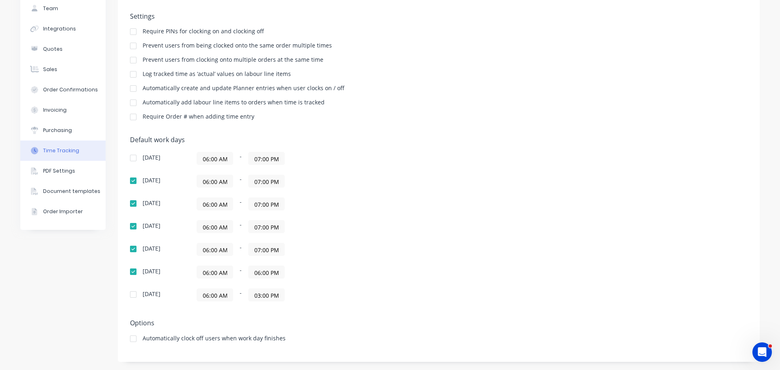
click at [257, 273] on input "06:00 PM" at bounding box center [267, 272] width 36 height 12
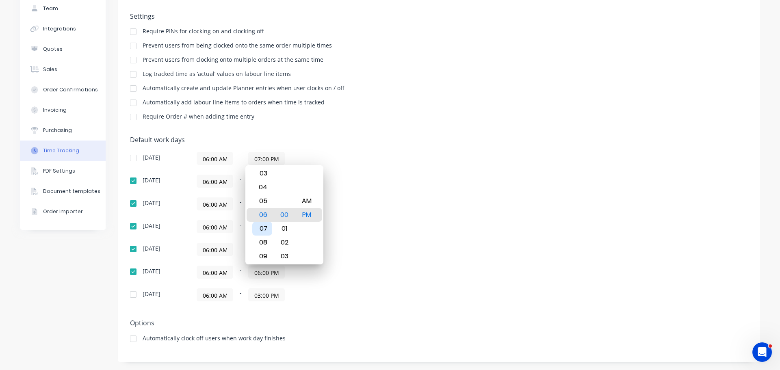
click at [264, 229] on div "07" at bounding box center [262, 229] width 20 height 14
type input "07:00 PM"
click at [428, 243] on div "Default work days [DATE] 06:00 AM - 07:00 PM [DATE] 06:00 AM - 07:00 PM [DATE] …" at bounding box center [438, 223] width 617 height 175
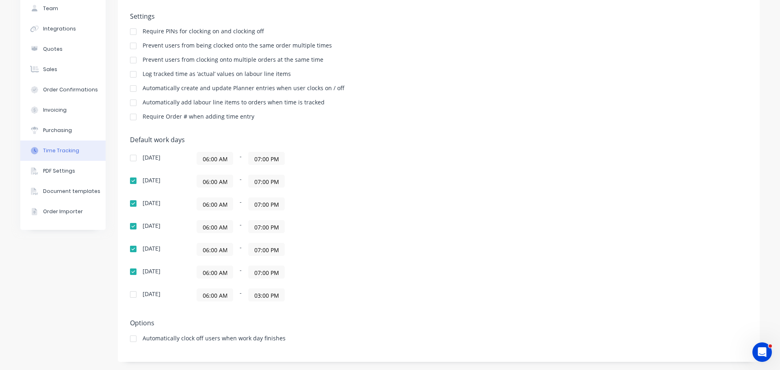
click at [256, 296] on input "03:00 PM" at bounding box center [267, 295] width 36 height 12
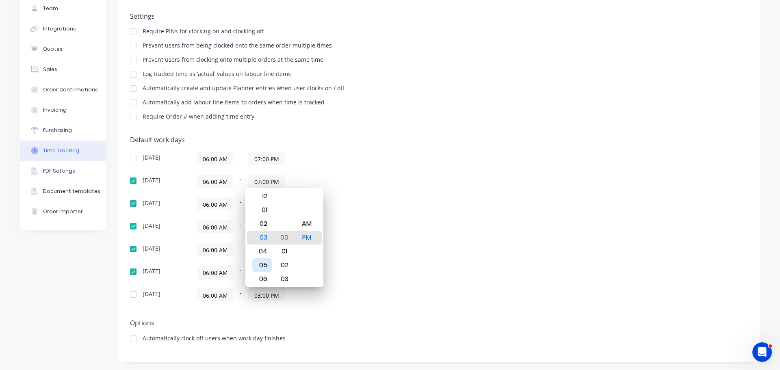
click at [260, 263] on div "05" at bounding box center [262, 265] width 20 height 14
type input "05:00 PM"
click at [473, 252] on div "Default work days [DATE] 06:00 AM - 07:00 PM [DATE] 06:00 AM - 07:00 PM [DATE] …" at bounding box center [438, 223] width 617 height 175
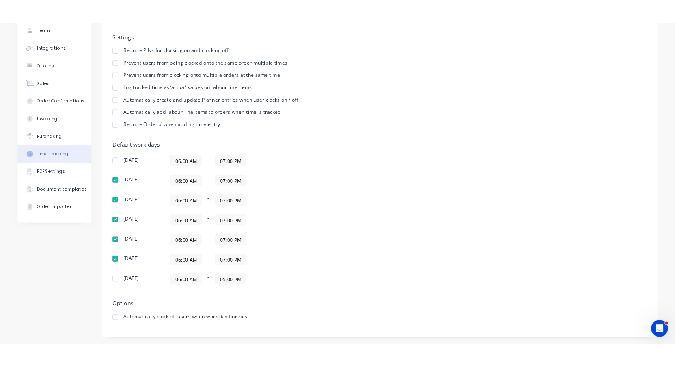
scroll to position [0, 0]
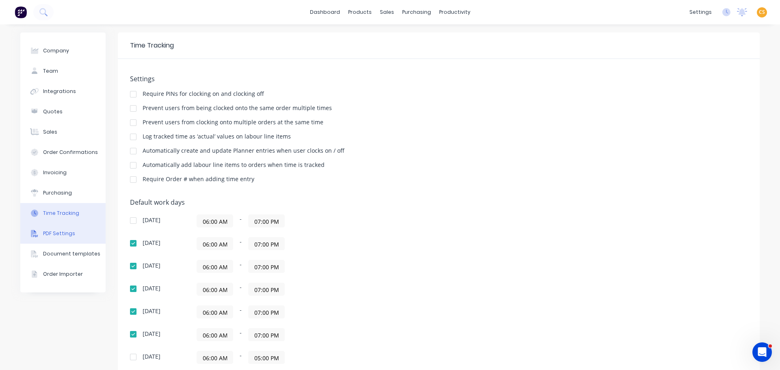
click at [53, 233] on div "PDF Settings" at bounding box center [59, 233] width 32 height 7
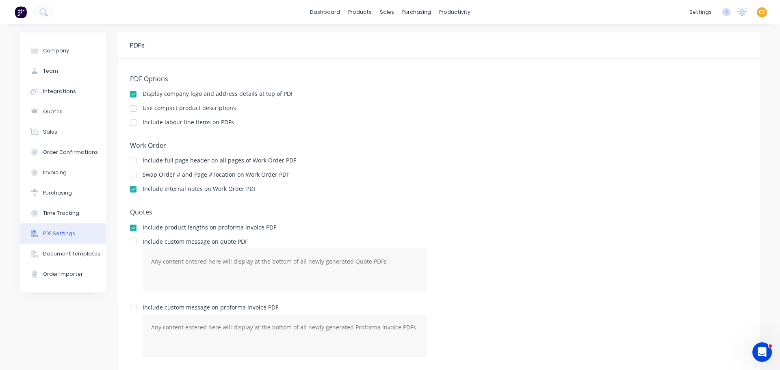
click at [129, 123] on div at bounding box center [133, 123] width 16 height 16
click at [514, 189] on div "Include internal notes on Work Order PDF" at bounding box center [438, 190] width 617 height 8
click at [669, 13] on span "CS" at bounding box center [762, 12] width 6 height 7
click at [669, 104] on div "Sign out" at bounding box center [692, 101] width 22 height 7
